Goal: Information Seeking & Learning: Learn about a topic

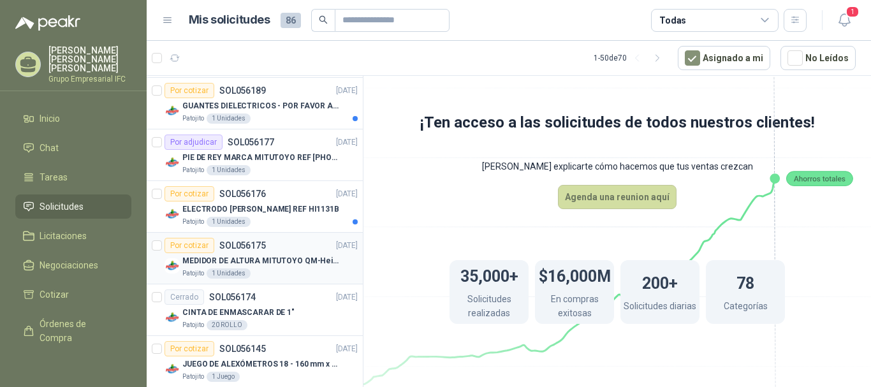
scroll to position [1211, 0]
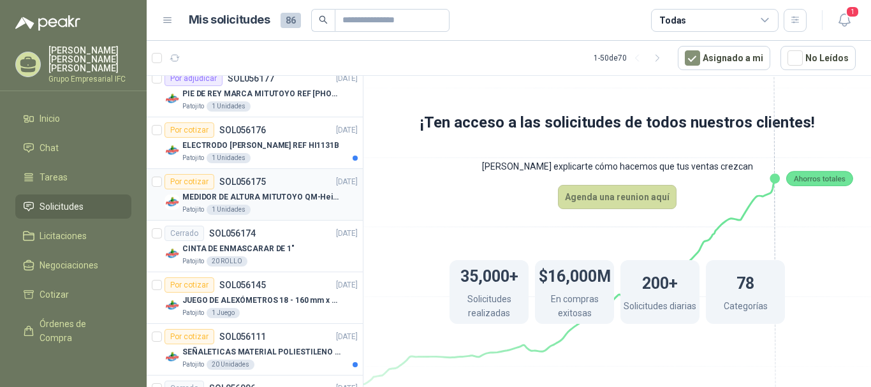
click at [286, 198] on p "MEDIDOR DE ALTURA MITUTOYO QM-Height 518-245" at bounding box center [261, 197] width 159 height 12
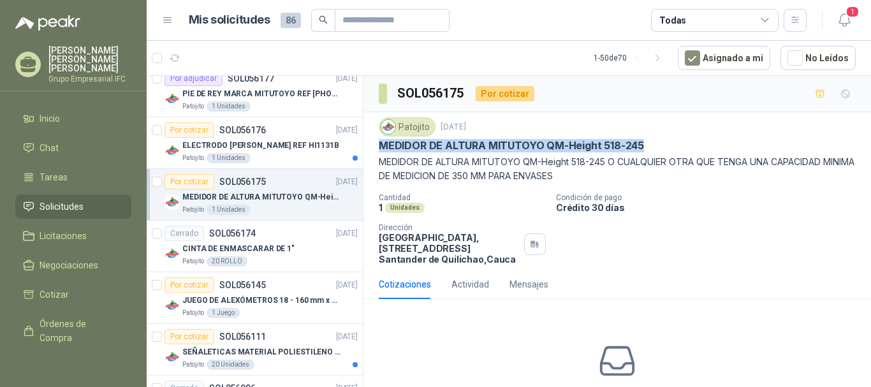
drag, startPoint x: 382, startPoint y: 147, endPoint x: 640, endPoint y: 143, distance: 258.2
click at [640, 143] on p "MEDIDOR DE ALTURA MITUTOYO QM-Height 518-245" at bounding box center [511, 145] width 265 height 13
copy p "MEDIDOR DE ALTURA MITUTOYO QM-Height 518-245"
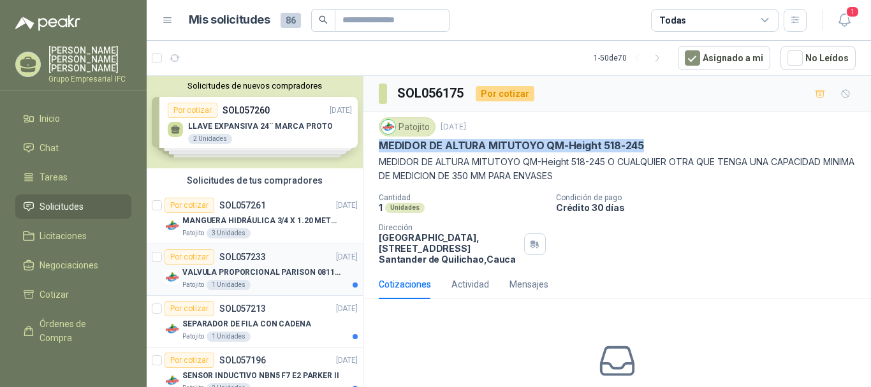
click at [255, 275] on p "VALVULA PROPORCIONAL PARISON 0811404612 / 4WRPEH6C4 REXROTH" at bounding box center [261, 272] width 159 height 12
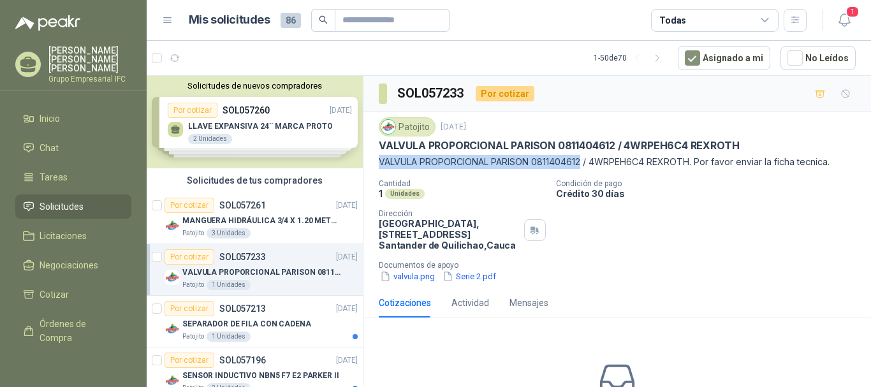
drag, startPoint x: 379, startPoint y: 161, endPoint x: 584, endPoint y: 161, distance: 204.6
click at [584, 161] on p "VALVULA PROPORCIONAL PARISON 0811404612 / 4WRPEH6C4 REXROTH. Por favor enviar l…" at bounding box center [617, 162] width 477 height 14
copy p "VALVULA PROPORCIONAL PARISON 0811404612"
click at [426, 277] on button "valvula.png" at bounding box center [407, 276] width 57 height 13
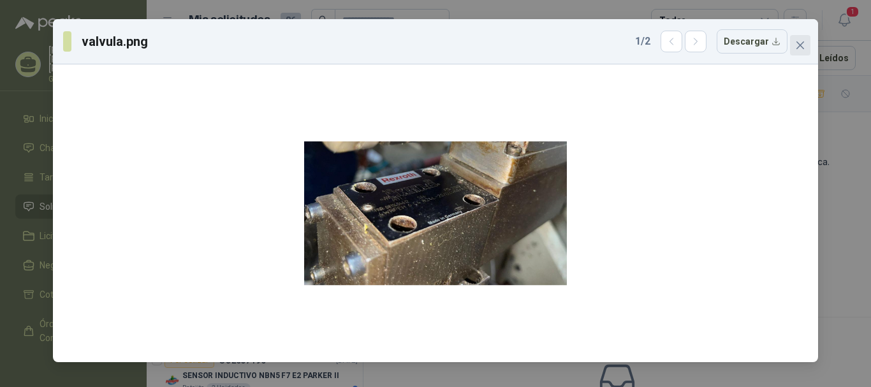
click at [806, 45] on span "Close" at bounding box center [800, 45] width 20 height 10
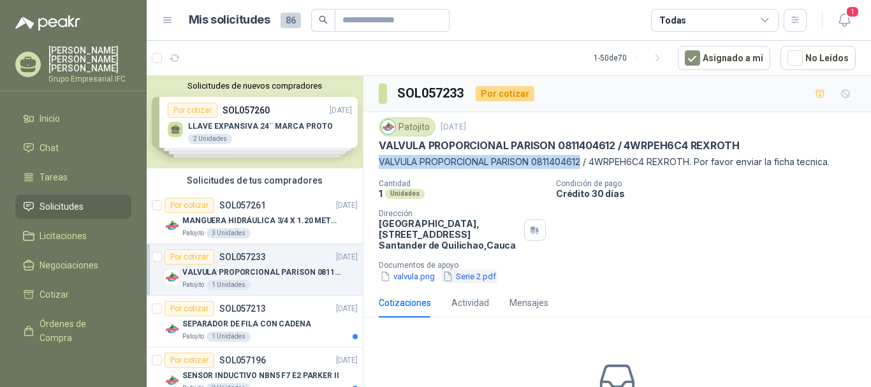
click at [468, 277] on button "Serie 2.pdf" at bounding box center [469, 276] width 56 height 13
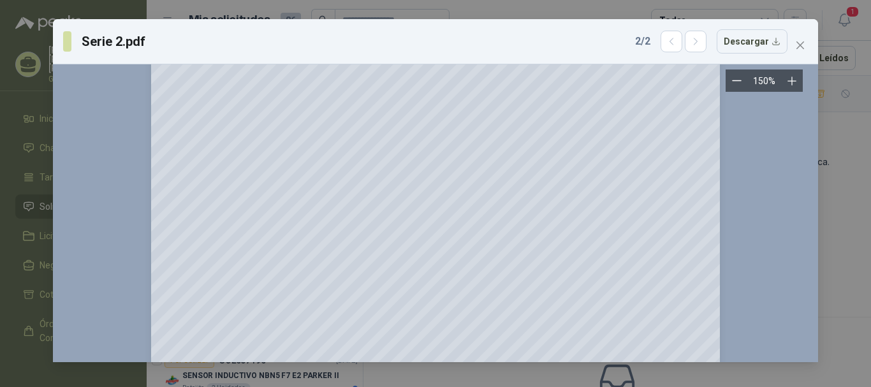
scroll to position [7586, 0]
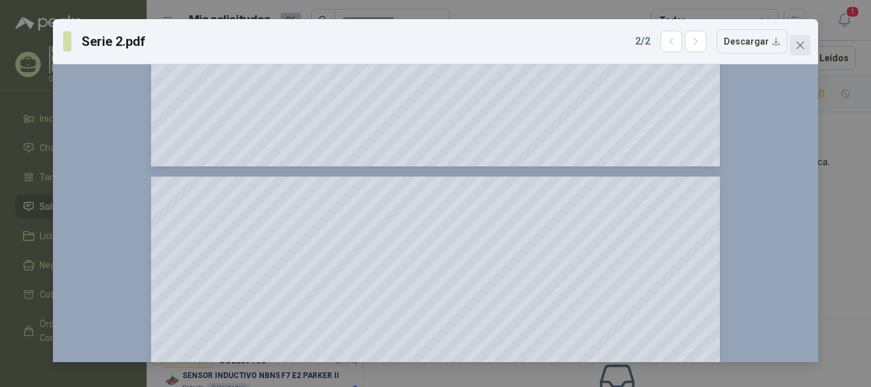
click at [804, 46] on icon "close" at bounding box center [800, 45] width 10 height 10
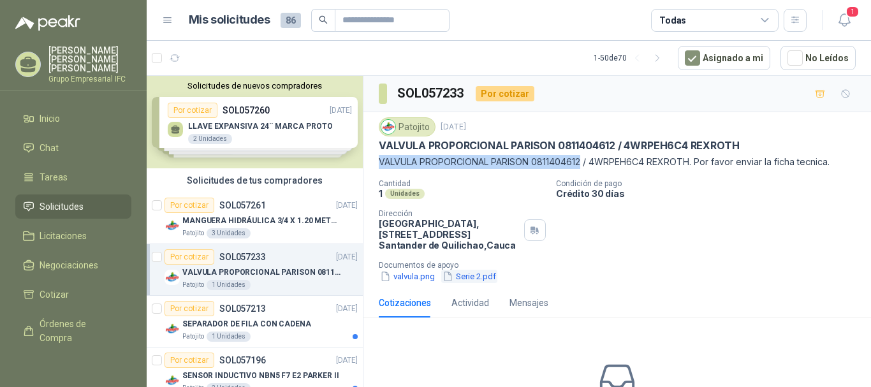
click at [481, 277] on button "Serie 2.pdf" at bounding box center [469, 276] width 56 height 13
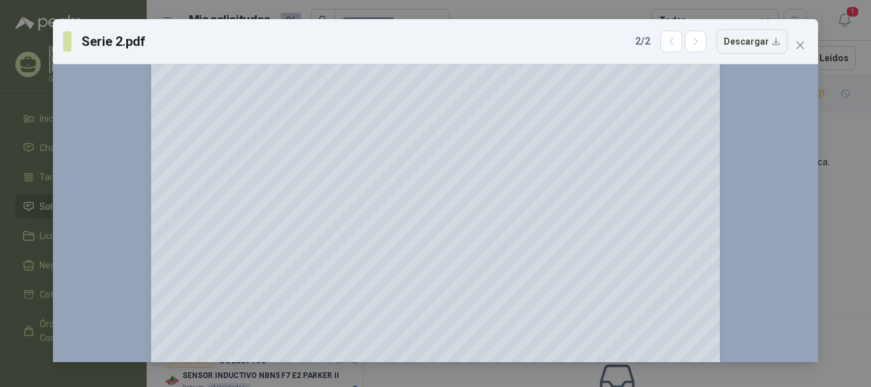
scroll to position [2996, 0]
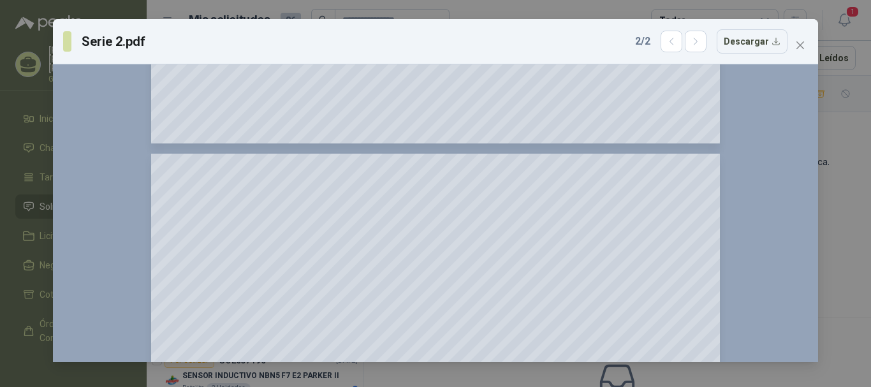
click at [797, 45] on icon "close" at bounding box center [800, 45] width 10 height 10
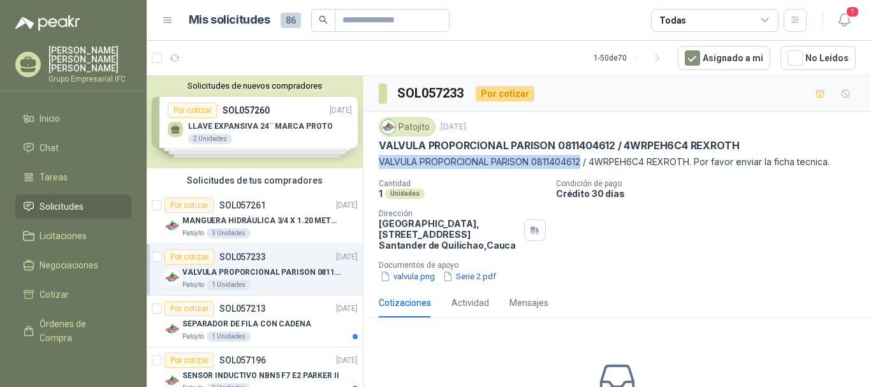
click at [382, 161] on p "VALVULA PROPORCIONAL PARISON 0811404612 / 4WRPEH6C4 REXROTH. Por favor enviar l…" at bounding box center [617, 162] width 477 height 14
click at [377, 161] on div "Patojito [DATE] VALVULA PROPORCIONAL PARISON 0811404612 / 4WRPEH6C4 REXROTH VAL…" at bounding box center [616, 200] width 507 height 176
drag, startPoint x: 381, startPoint y: 163, endPoint x: 588, endPoint y: 161, distance: 207.2
click at [588, 161] on p "VALVULA PROPORCIONAL PARISON 0811404612 / 4WRPEH6C4 REXROTH. Por favor enviar l…" at bounding box center [617, 162] width 477 height 14
copy p "VALVULA PROPORCIONAL PARISON 0811404612"
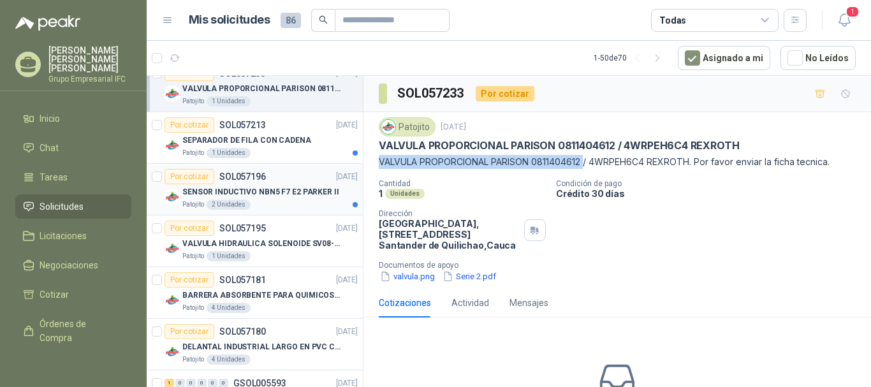
scroll to position [191, 0]
